Goal: Task Accomplishment & Management: Manage account settings

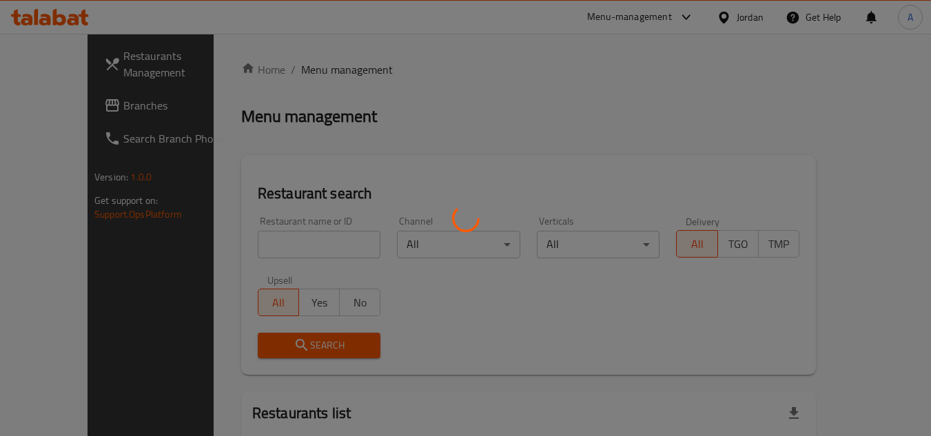
click at [758, 30] on div at bounding box center [465, 218] width 931 height 436
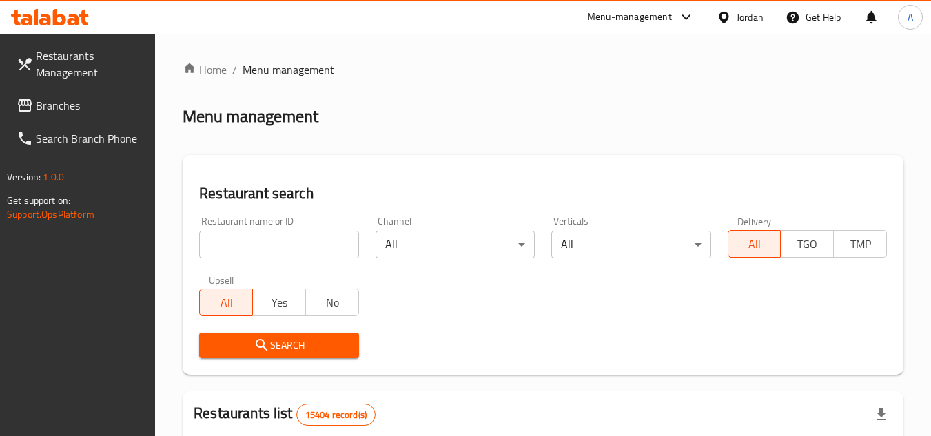
click at [755, 10] on div "Jordan" at bounding box center [750, 17] width 27 height 15
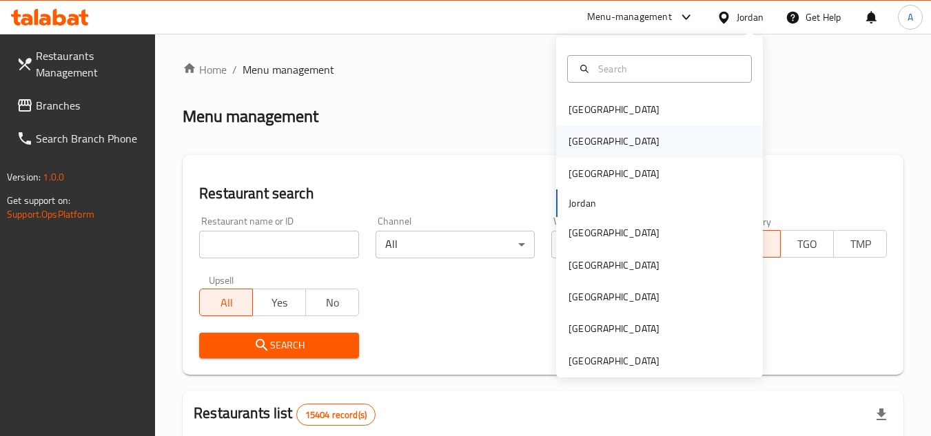
click at [620, 146] on div "[GEOGRAPHIC_DATA]" at bounding box center [659, 141] width 207 height 32
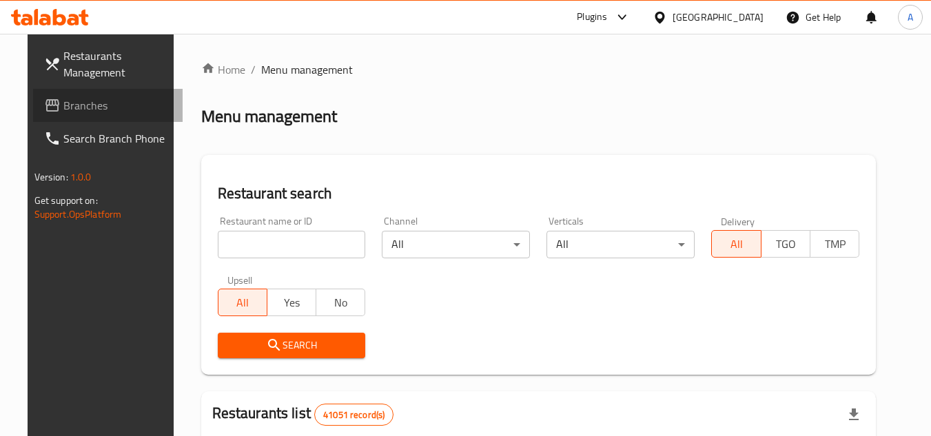
click at [81, 116] on link "Branches" at bounding box center [108, 105] width 150 height 33
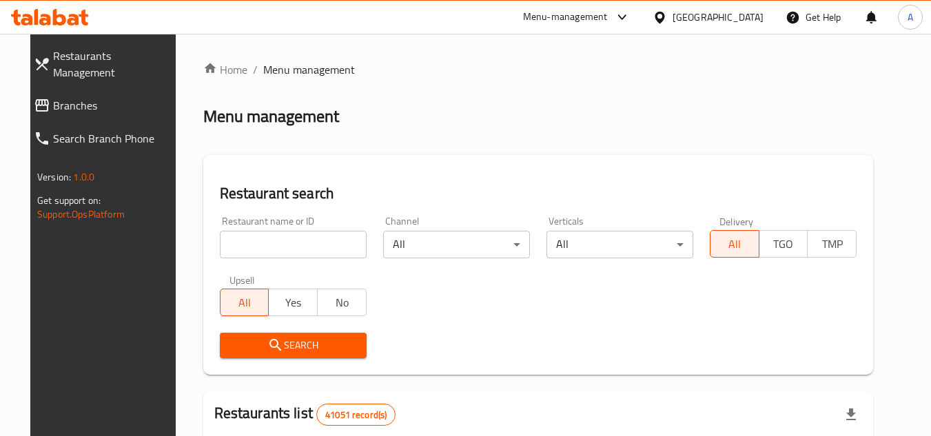
click at [342, 250] on input "search" at bounding box center [293, 245] width 147 height 28
paste input "700640"
type input "700640"
click button "Search" at bounding box center [293, 346] width 147 height 26
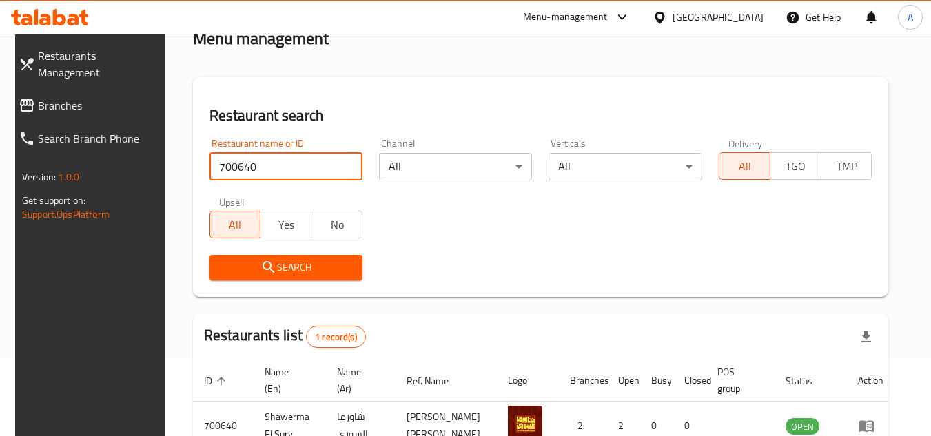
scroll to position [167, 0]
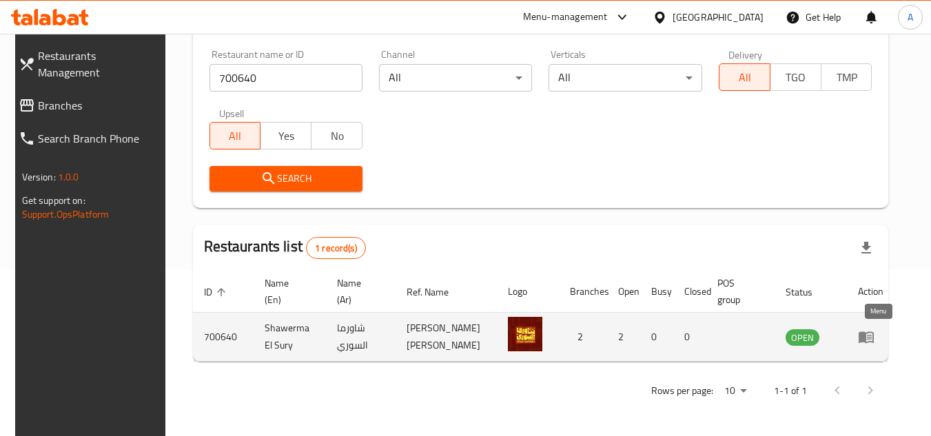
click at [873, 330] on icon "enhanced table" at bounding box center [866, 337] width 17 height 17
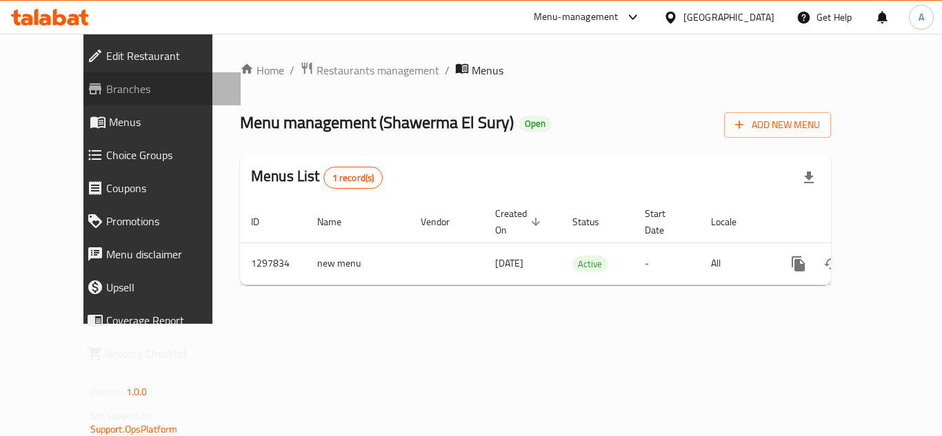
click at [106, 88] on span "Branches" at bounding box center [167, 89] width 123 height 17
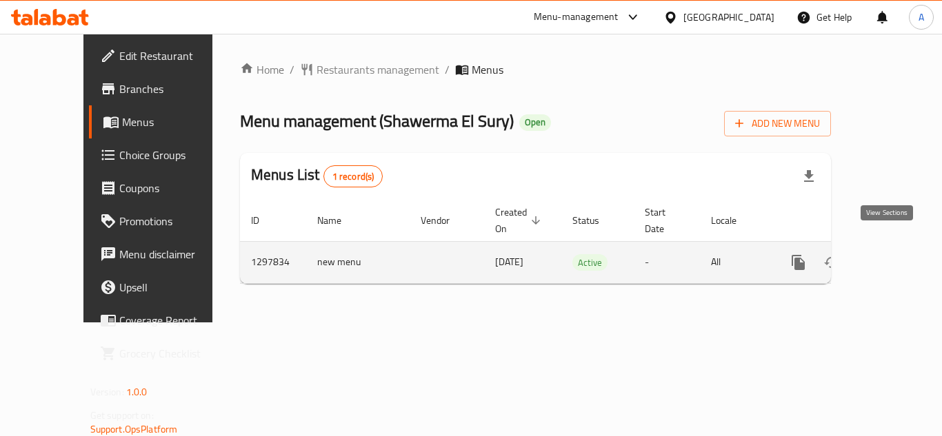
click at [889, 254] on icon "enhanced table" at bounding box center [897, 262] width 17 height 17
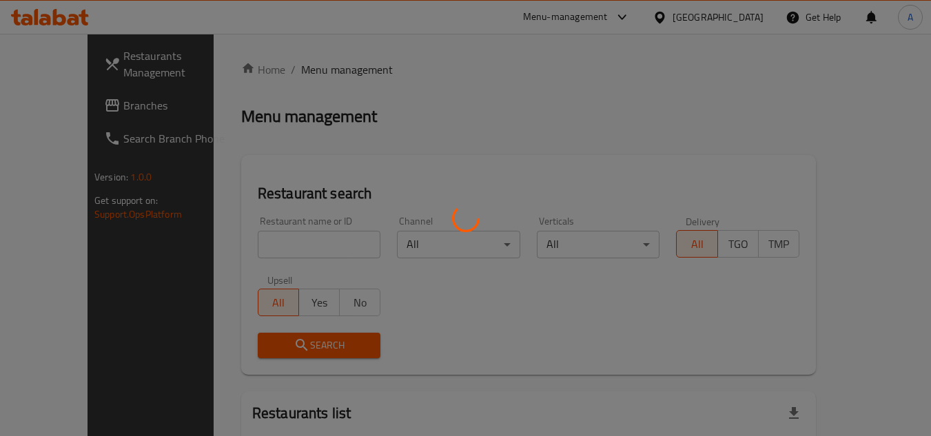
scroll to position [127, 0]
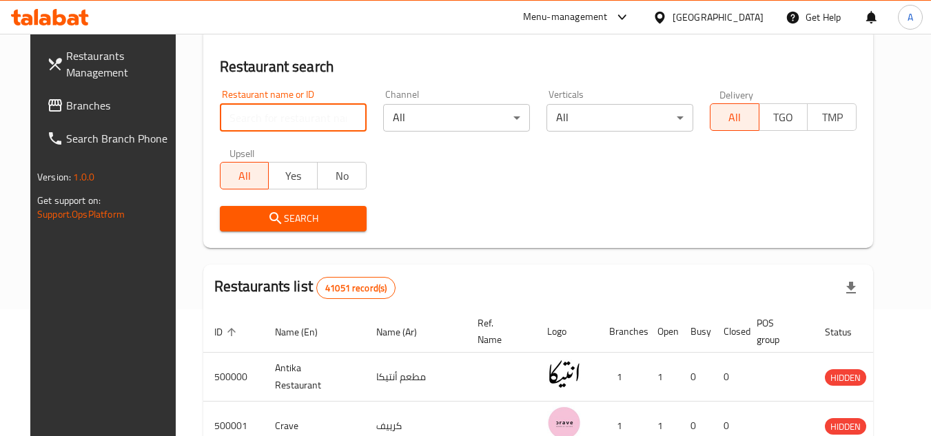
paste input "700640"
click at [247, 122] on input "700640" at bounding box center [293, 118] width 147 height 28
type input "700640"
click button "Search" at bounding box center [293, 219] width 147 height 26
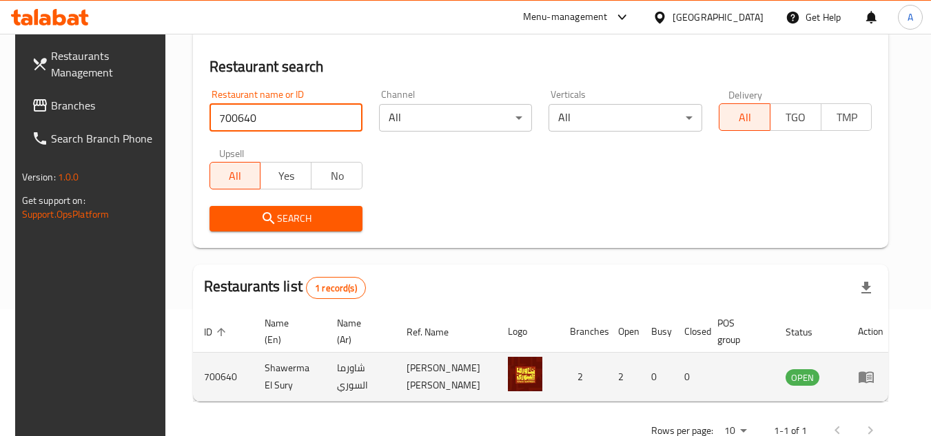
click at [866, 380] on td "enhanced table" at bounding box center [871, 377] width 48 height 49
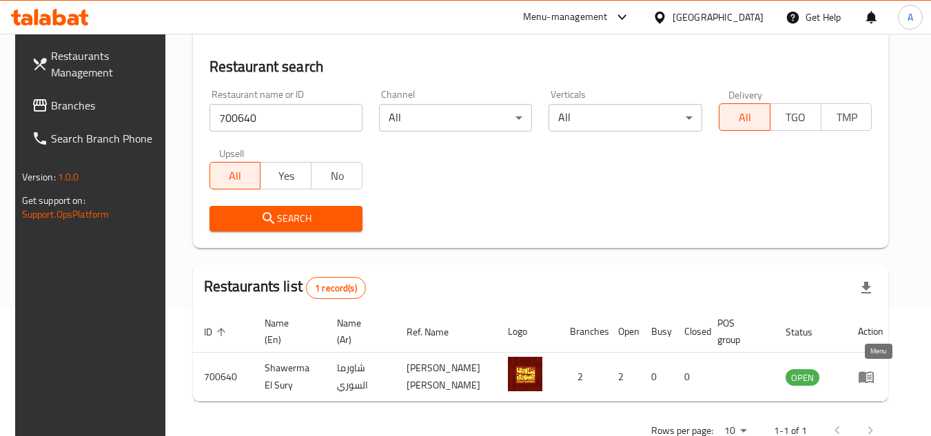
click at [875, 378] on icon "enhanced table" at bounding box center [866, 377] width 17 height 17
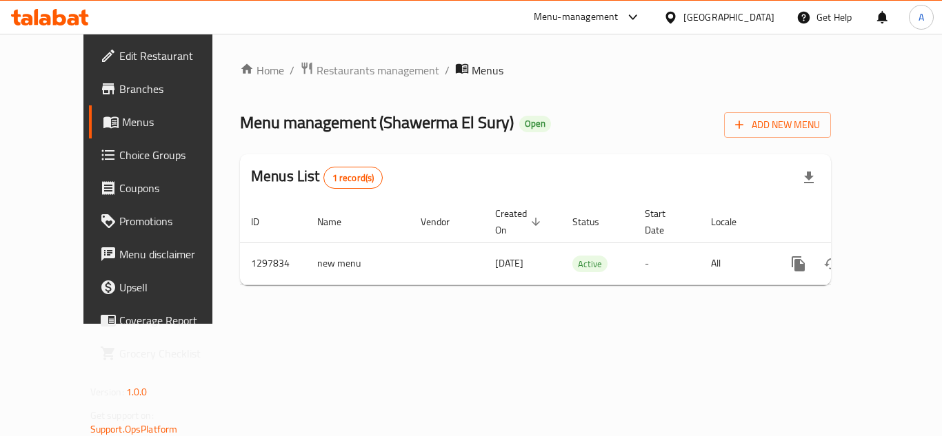
click at [709, 137] on div "Menu management ( Shawerma El Sury ) Open Add New Menu" at bounding box center [535, 122] width 591 height 31
drag, startPoint x: 344, startPoint y: 127, endPoint x: 441, endPoint y: 123, distance: 97.3
click at [441, 123] on span "Menu management ( Shawerma El Sury )" at bounding box center [377, 122] width 274 height 31
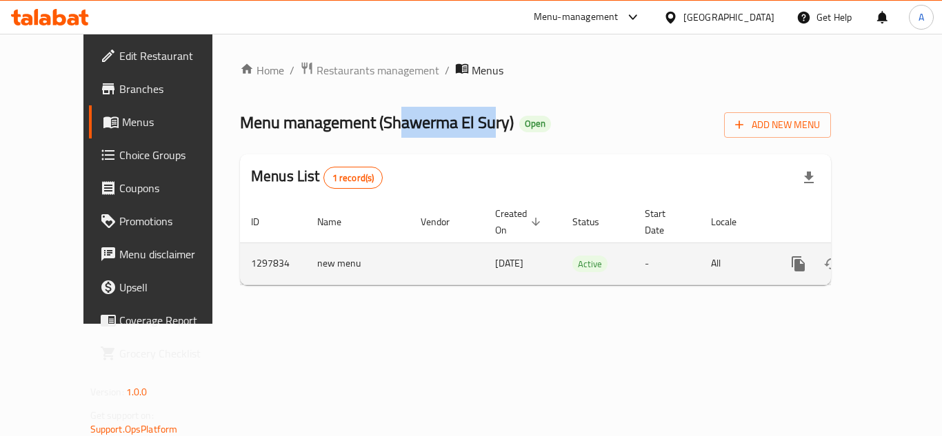
click at [894, 256] on icon "enhanced table" at bounding box center [897, 264] width 17 height 17
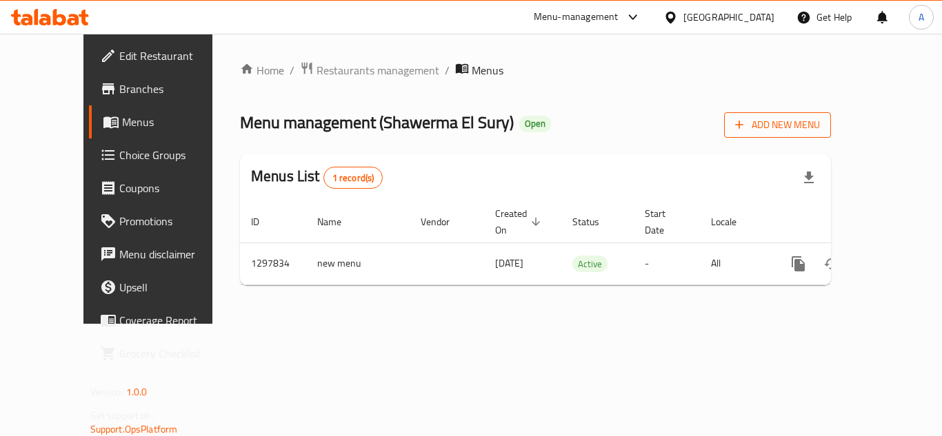
click at [820, 130] on span "Add New Menu" at bounding box center [777, 124] width 85 height 17
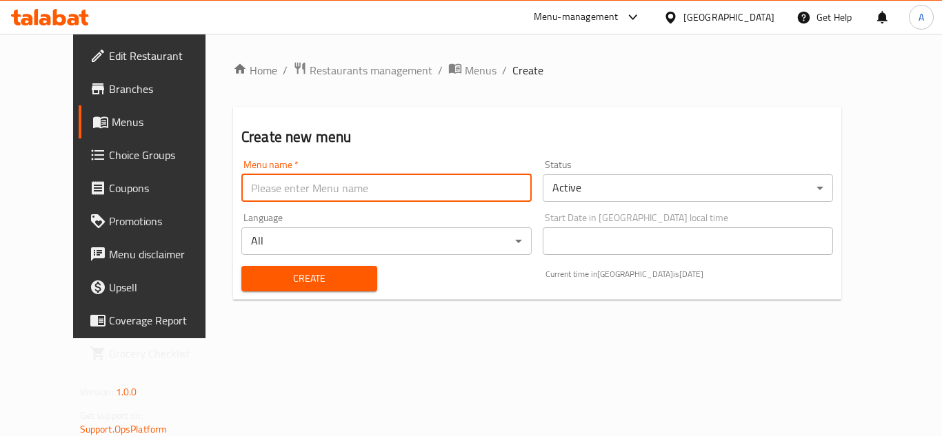
click at [387, 183] on input "text" at bounding box center [386, 188] width 290 height 28
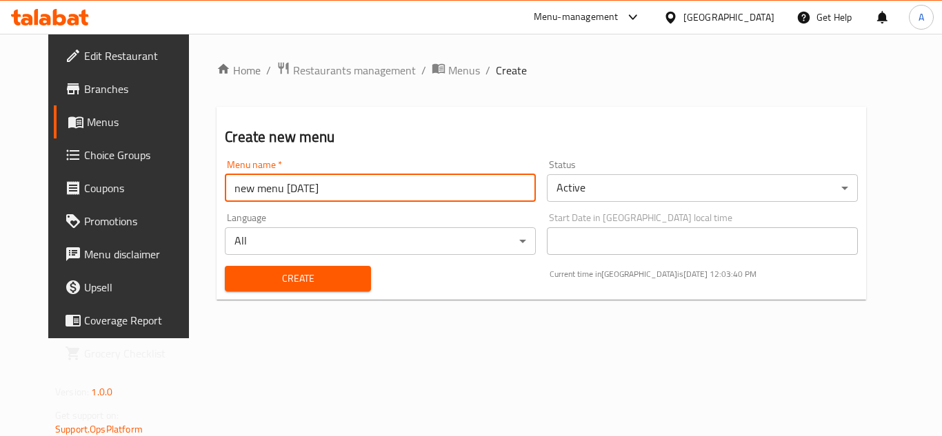
type input "new menu 14/9/2025"
click at [607, 179] on body "​ Menu-management Egypt Get Help A Edit Restaurant Branches Menus Choice Groups…" at bounding box center [471, 235] width 942 height 403
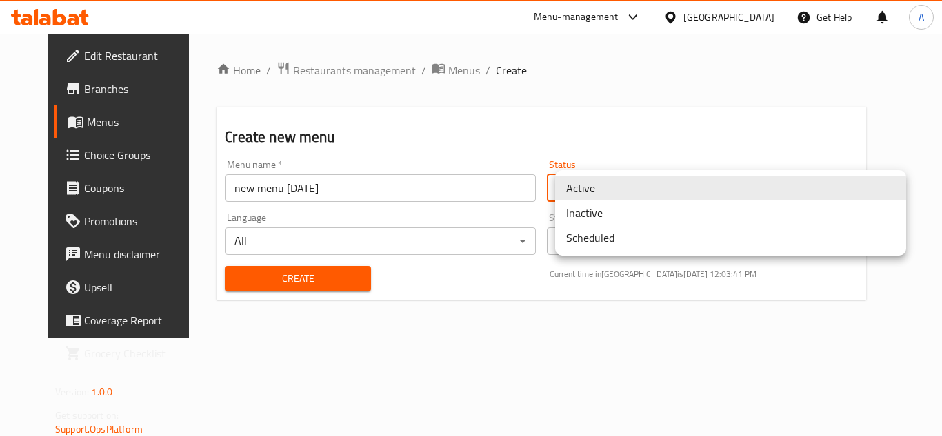
click at [588, 211] on li "Inactive" at bounding box center [730, 213] width 351 height 25
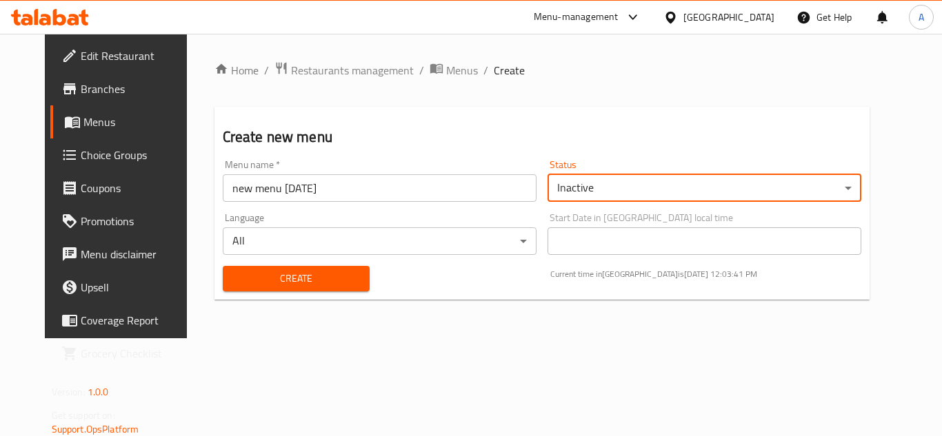
click at [312, 291] on button "Create" at bounding box center [297, 279] width 148 height 26
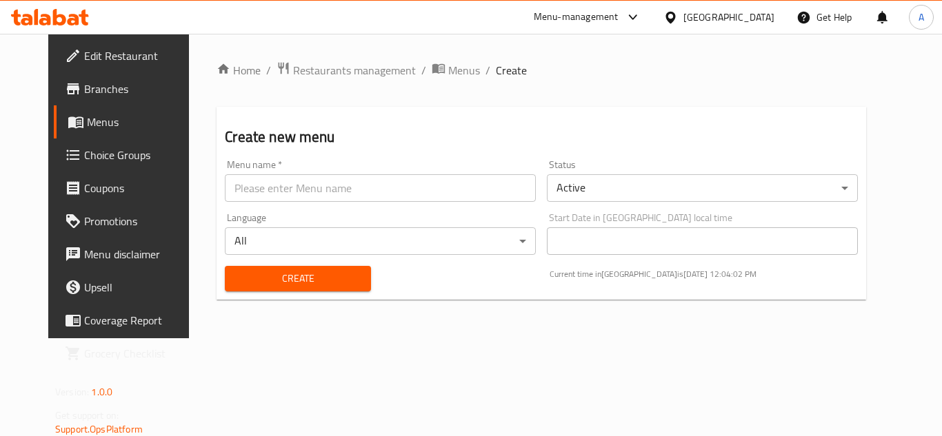
click at [429, 85] on div "Home / Restaurants management / Menus / Create Create new menu Menu name   * Me…" at bounding box center [540, 186] width 649 height 250
click at [448, 70] on span "Menus" at bounding box center [464, 70] width 32 height 17
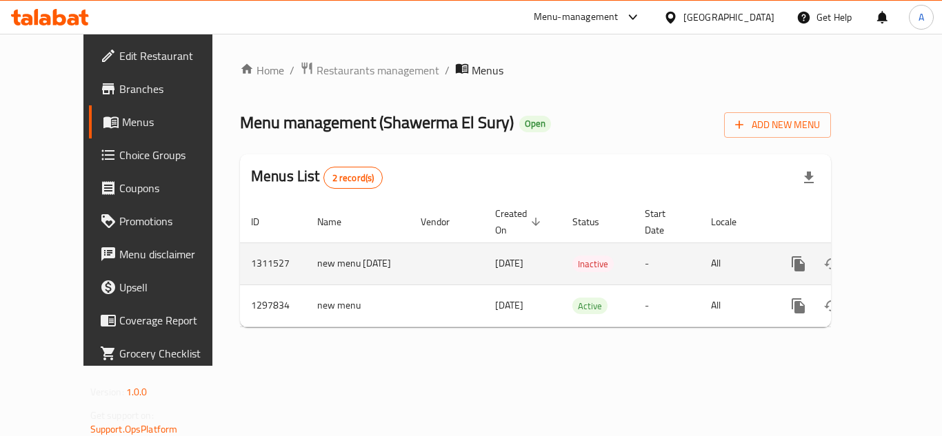
click at [889, 256] on icon "enhanced table" at bounding box center [897, 264] width 17 height 17
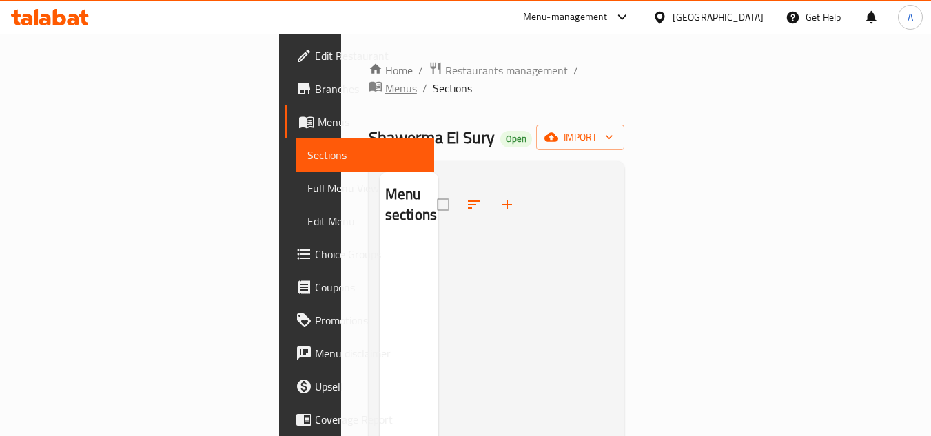
click at [417, 80] on span "Menus" at bounding box center [401, 88] width 32 height 17
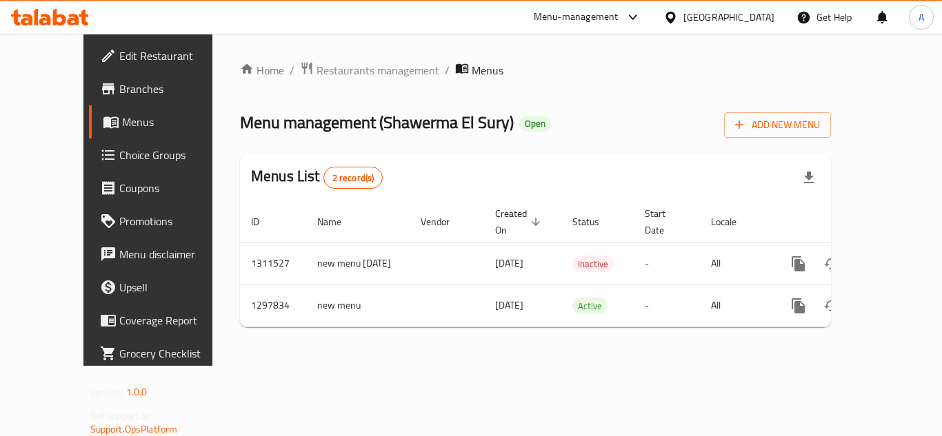
click at [751, 20] on div "Egypt" at bounding box center [728, 17] width 91 height 15
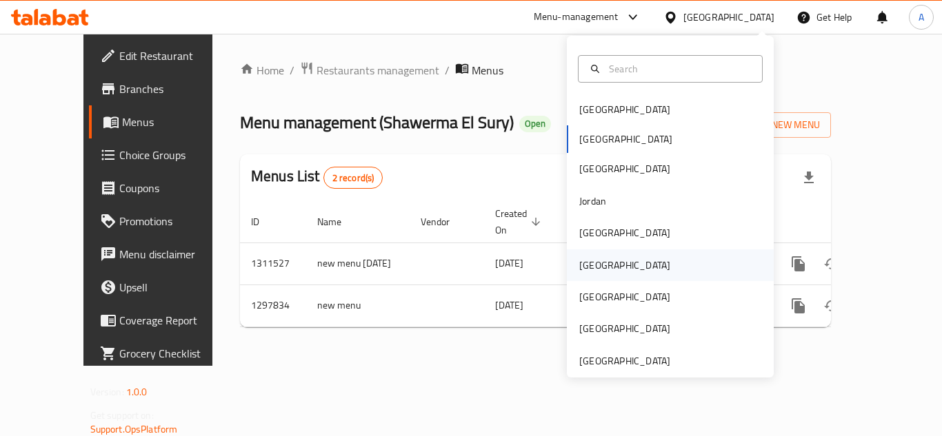
click at [588, 263] on div "[GEOGRAPHIC_DATA]" at bounding box center [624, 265] width 91 height 15
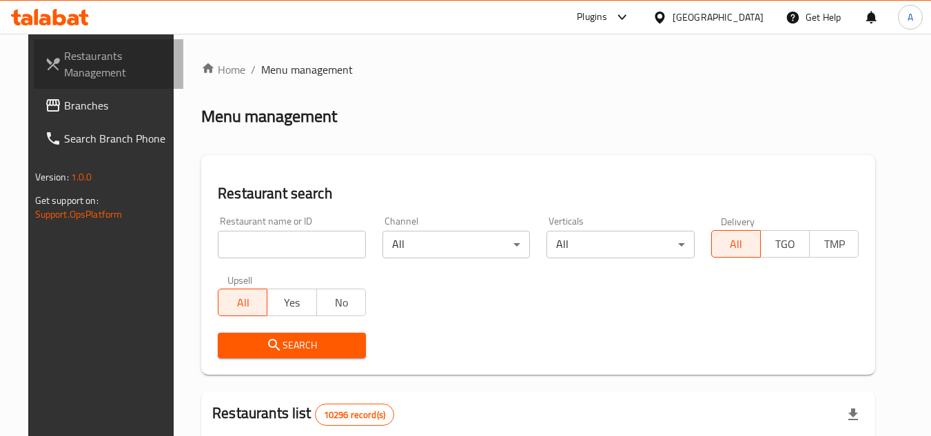
click at [47, 87] on link "Restaurants Management" at bounding box center [109, 64] width 150 height 50
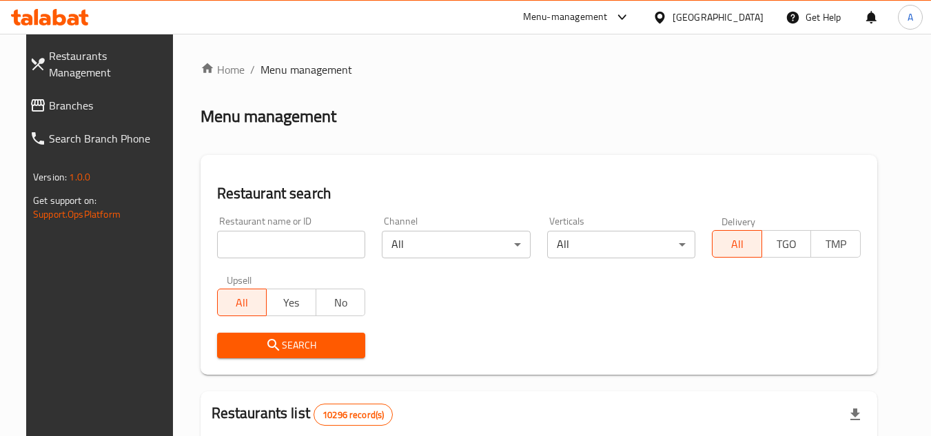
click at [291, 214] on div "Restaurant name or ID Restaurant name or ID" at bounding box center [291, 237] width 165 height 59
click at [305, 245] on input "search" at bounding box center [291, 245] width 149 height 28
paste input "69698"
type input "69698"
click button "Search" at bounding box center [291, 346] width 149 height 26
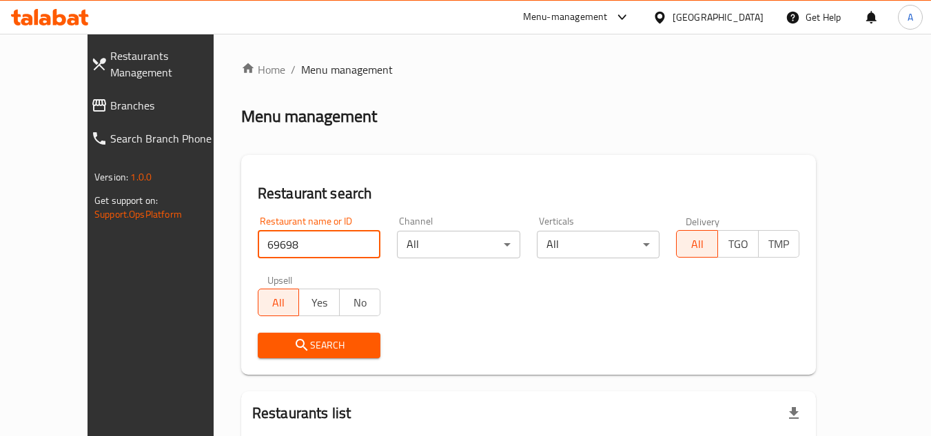
scroll to position [127, 0]
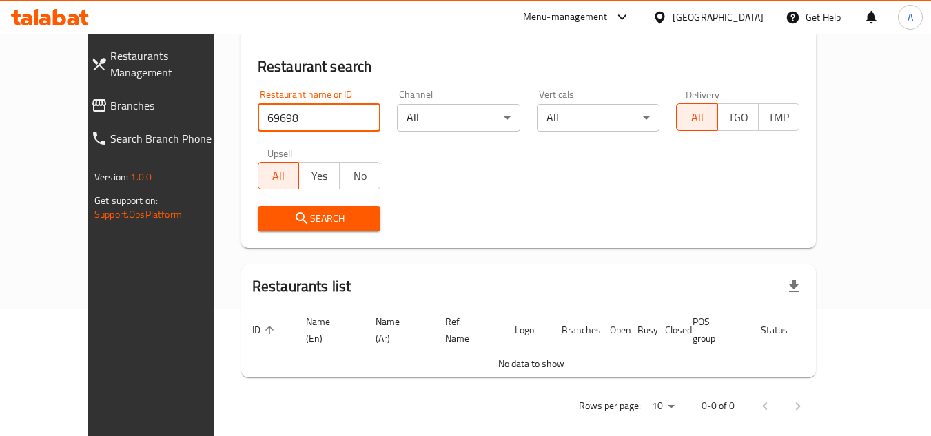
drag, startPoint x: 91, startPoint y: 79, endPoint x: 438, endPoint y: 116, distance: 348.7
click at [91, 89] on link "Branches" at bounding box center [161, 105] width 163 height 33
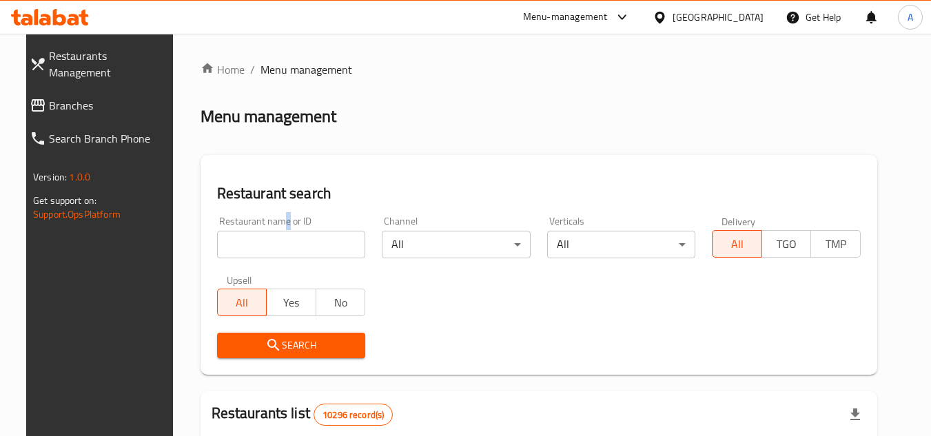
click at [270, 225] on div "Restaurant name or ID Restaurant name or ID" at bounding box center [291, 237] width 149 height 42
paste input "696989"
click at [270, 243] on input "696989" at bounding box center [291, 245] width 149 height 28
type input "696989"
click button "Search" at bounding box center [291, 346] width 149 height 26
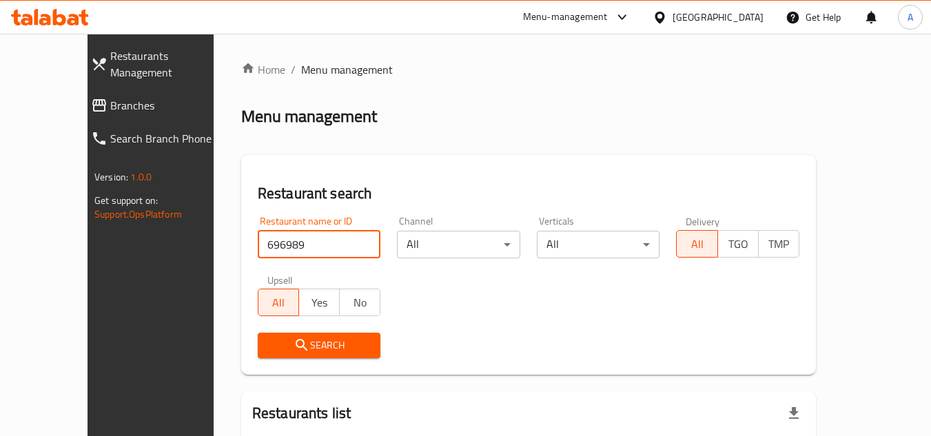
click at [500, 329] on div "Search" at bounding box center [529, 346] width 558 height 42
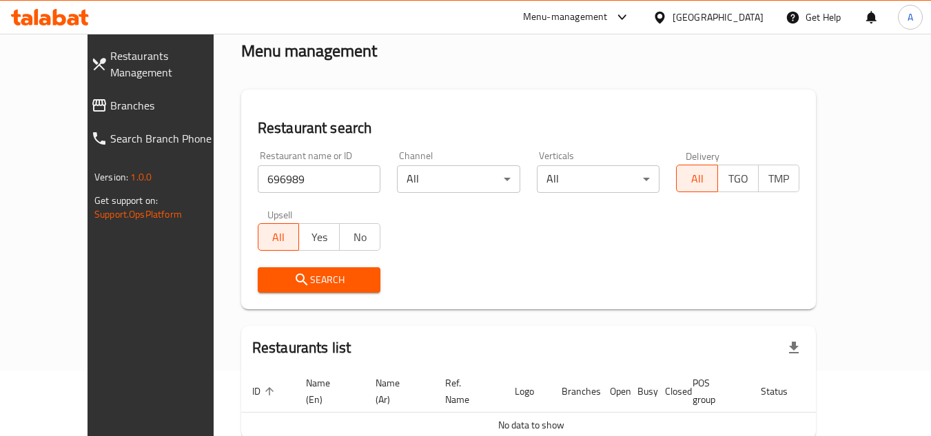
scroll to position [127, 0]
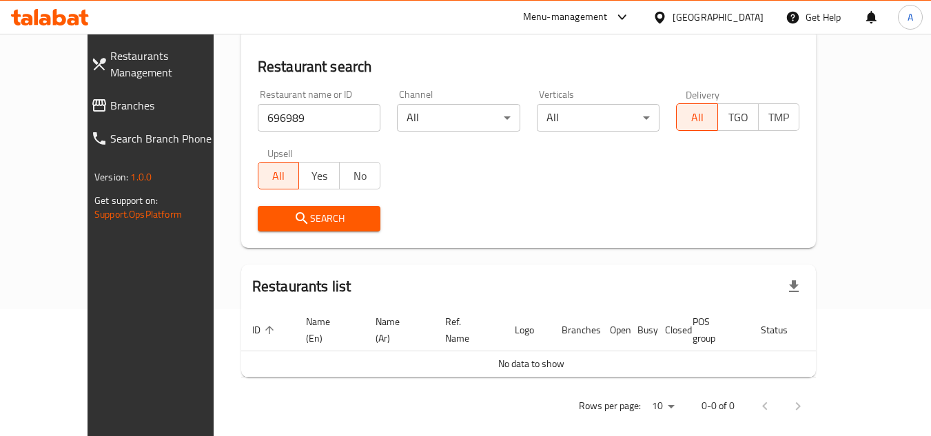
click at [110, 97] on span "Branches" at bounding box center [171, 105] width 122 height 17
